Goal: Task Accomplishment & Management: Complete application form

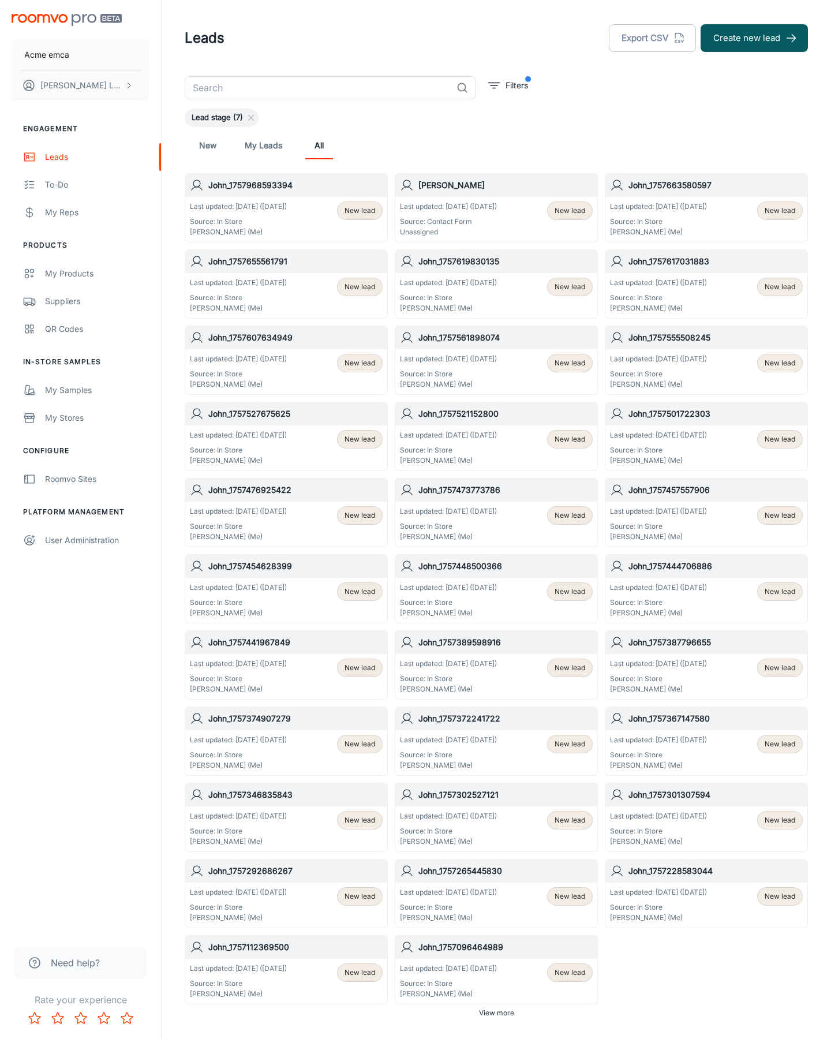
click at [754, 38] on button "Create new lead" at bounding box center [754, 38] width 107 height 28
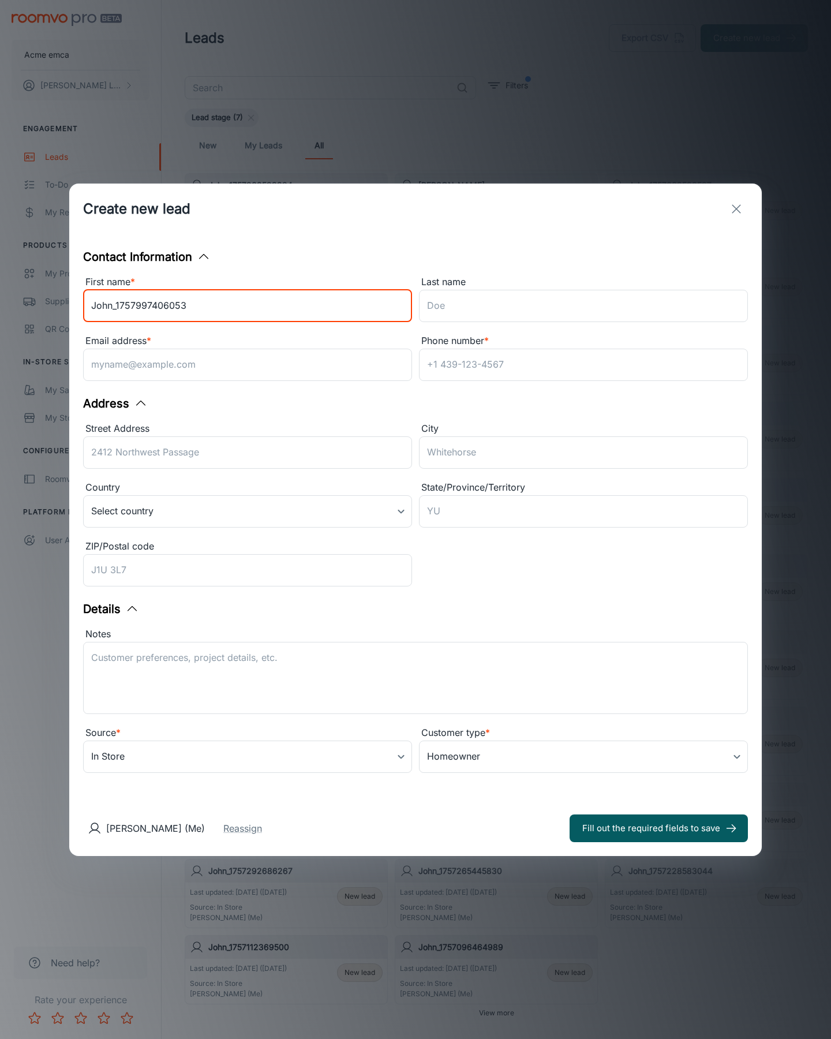
type input "John_1757997406053"
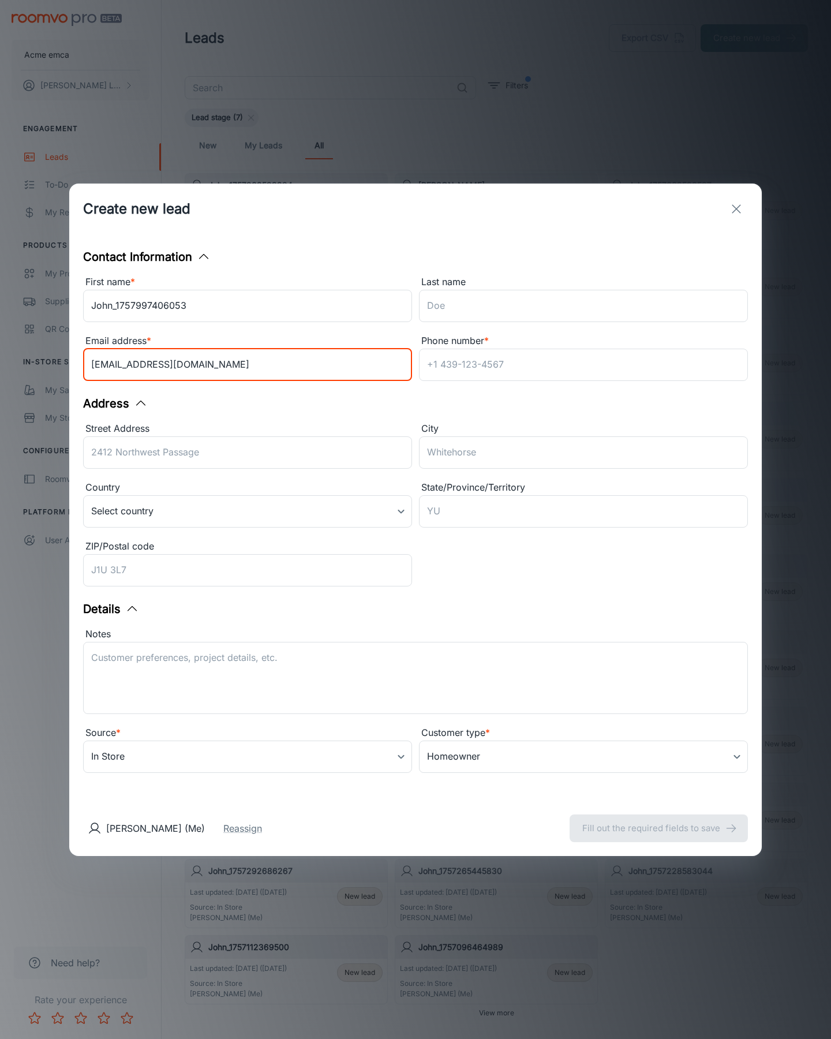
type input "[EMAIL_ADDRESS][DOMAIN_NAME]"
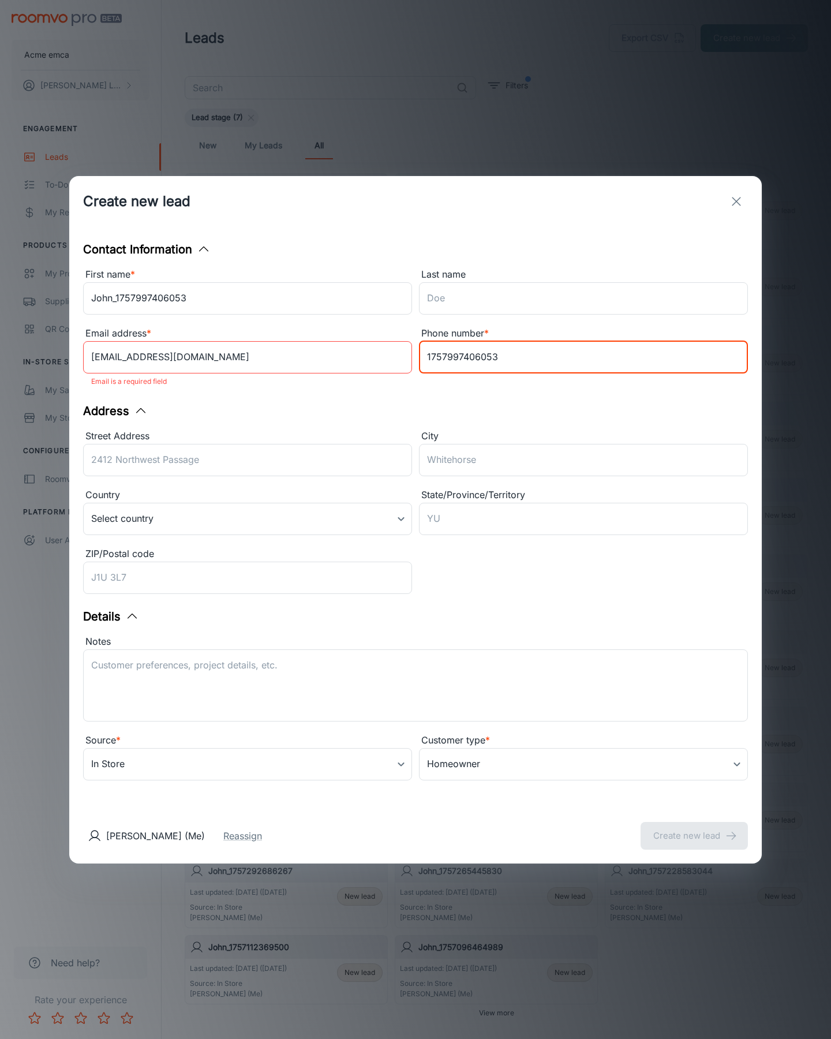
type input "1757997406053"
click at [694, 828] on button "Create new lead" at bounding box center [694, 836] width 107 height 28
